Goal: Find specific page/section: Find specific page/section

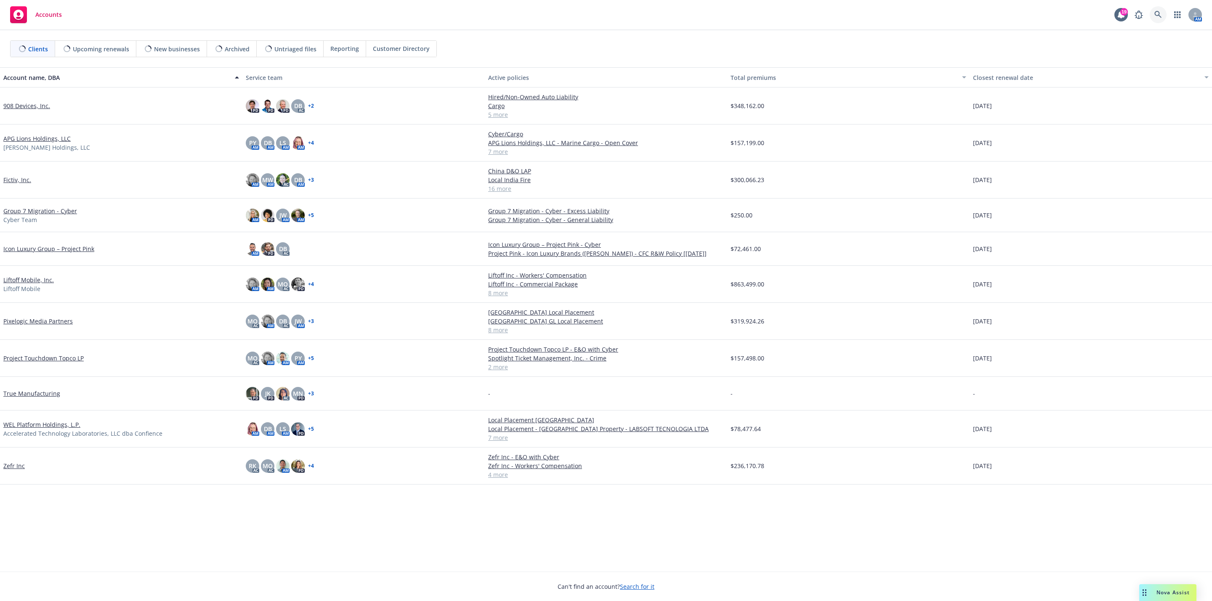
click at [1158, 15] on icon at bounding box center [1157, 14] width 7 height 7
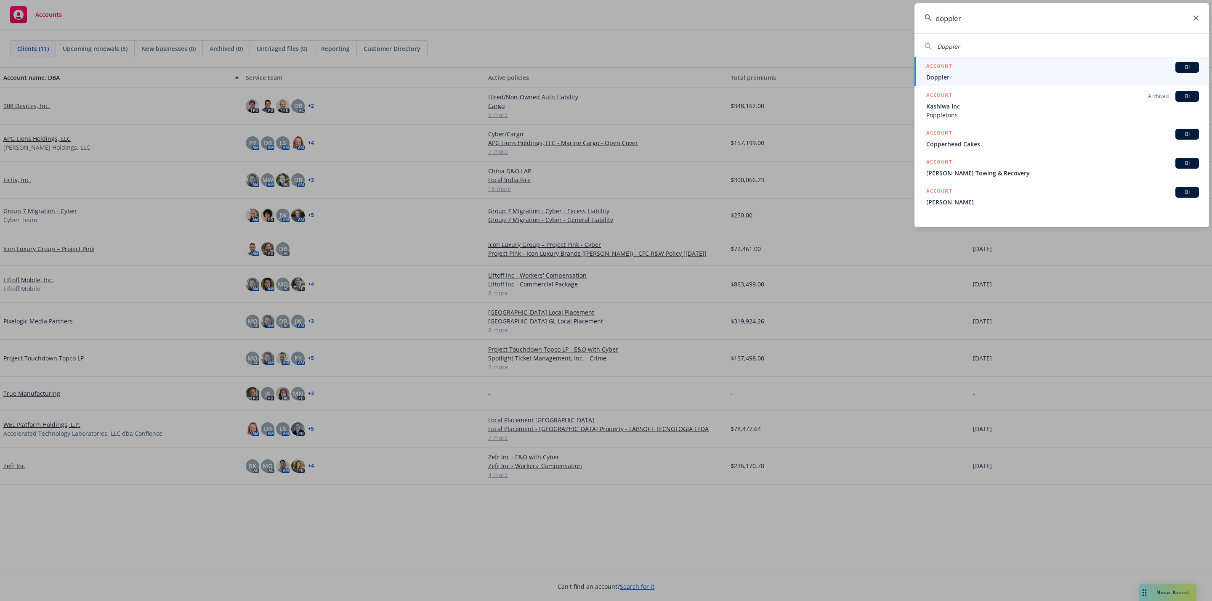
type input "doppler"
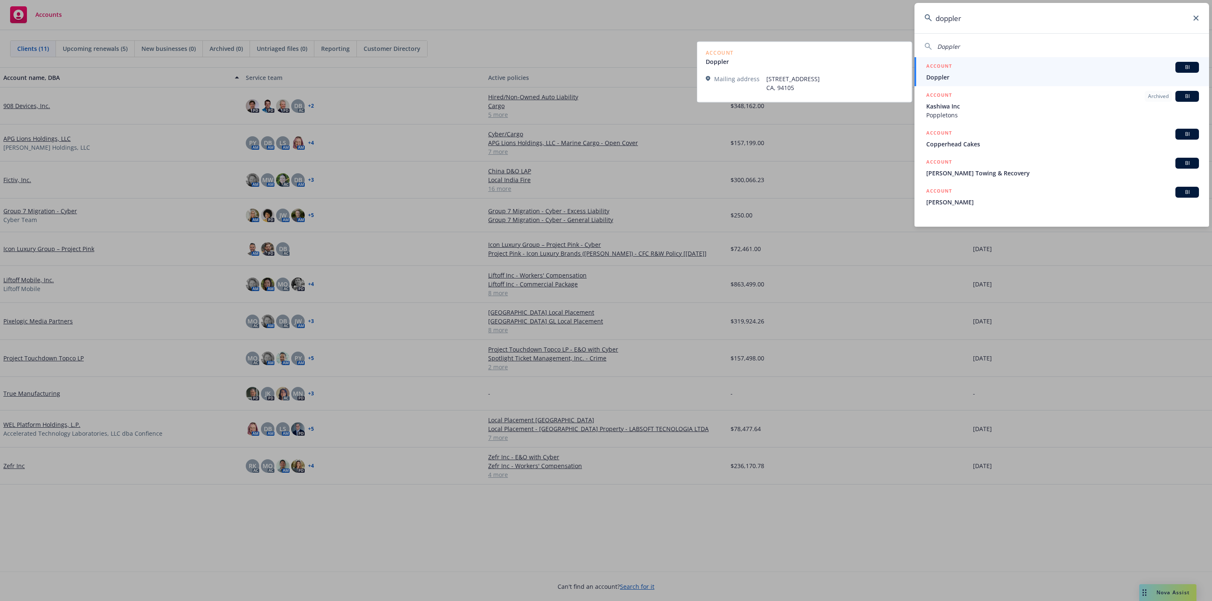
click at [1063, 67] on div "ACCOUNT BI" at bounding box center [1062, 67] width 273 height 11
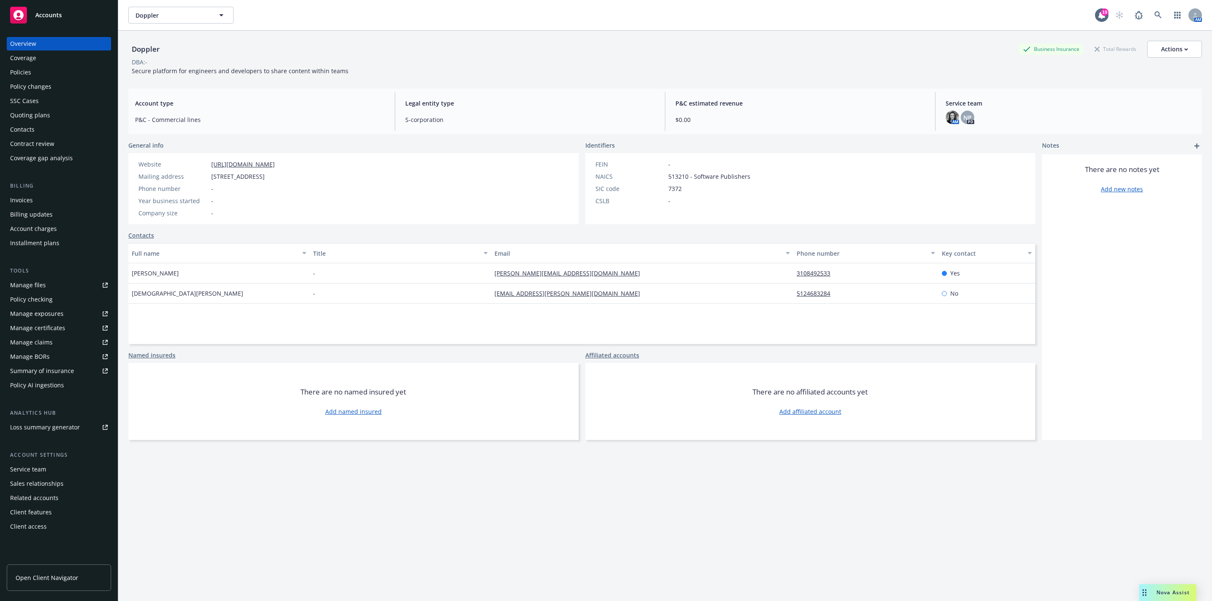
click at [966, 121] on div "NP PD" at bounding box center [967, 117] width 13 height 13
click at [963, 120] on span "NP" at bounding box center [967, 117] width 8 height 9
click at [893, 65] on div "DBA: -" at bounding box center [664, 62] width 1073 height 9
click at [39, 72] on div "Policies" at bounding box center [59, 72] width 98 height 13
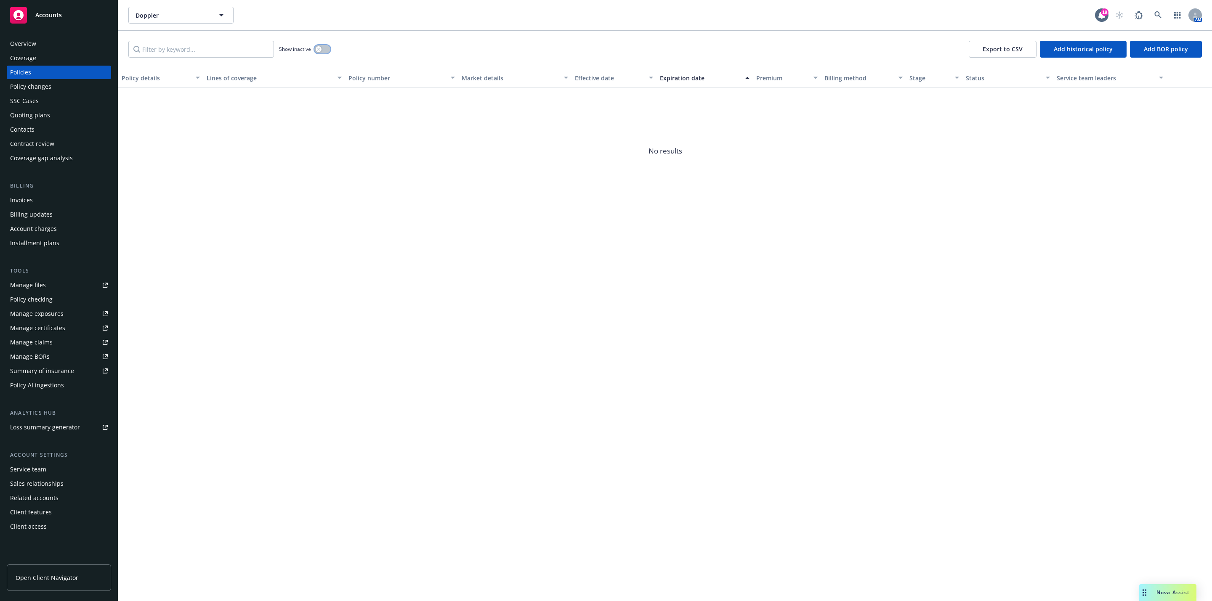
click at [327, 48] on button "button" at bounding box center [322, 49] width 16 height 8
click at [327, 48] on icon "button" at bounding box center [325, 49] width 3 height 3
click at [23, 39] on div "Overview" at bounding box center [23, 43] width 26 height 13
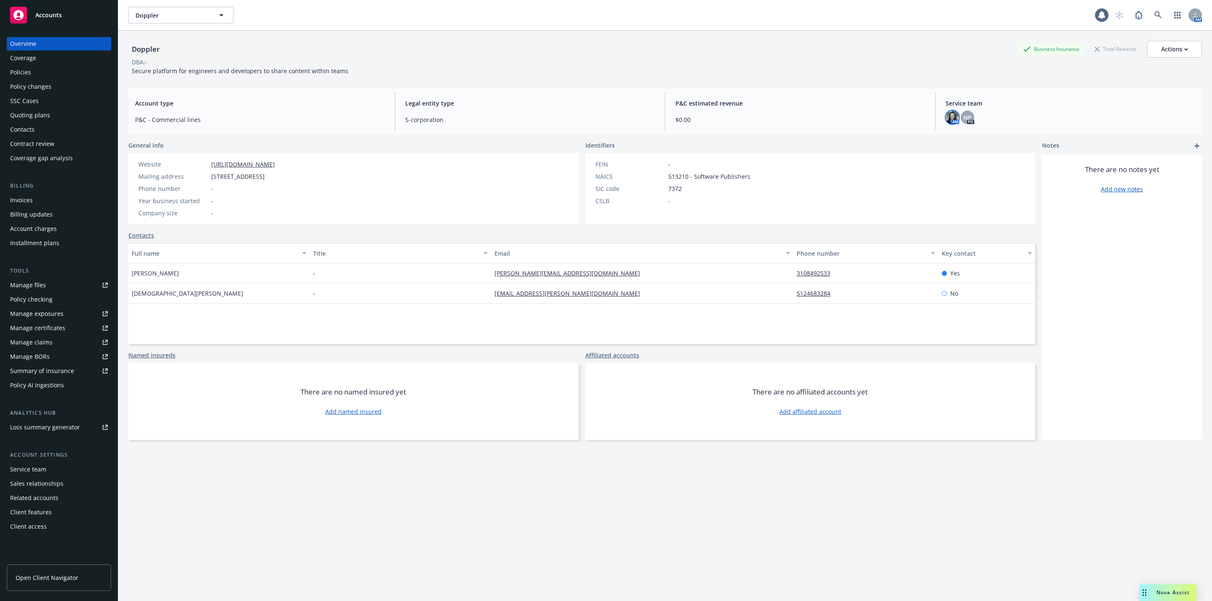
click at [946, 113] on img at bounding box center [952, 117] width 13 height 13
click at [968, 119] on div "AM NP PD" at bounding box center [1071, 117] width 250 height 13
click at [963, 117] on span "NP" at bounding box center [967, 117] width 8 height 9
